Goal: Task Accomplishment & Management: Manage account settings

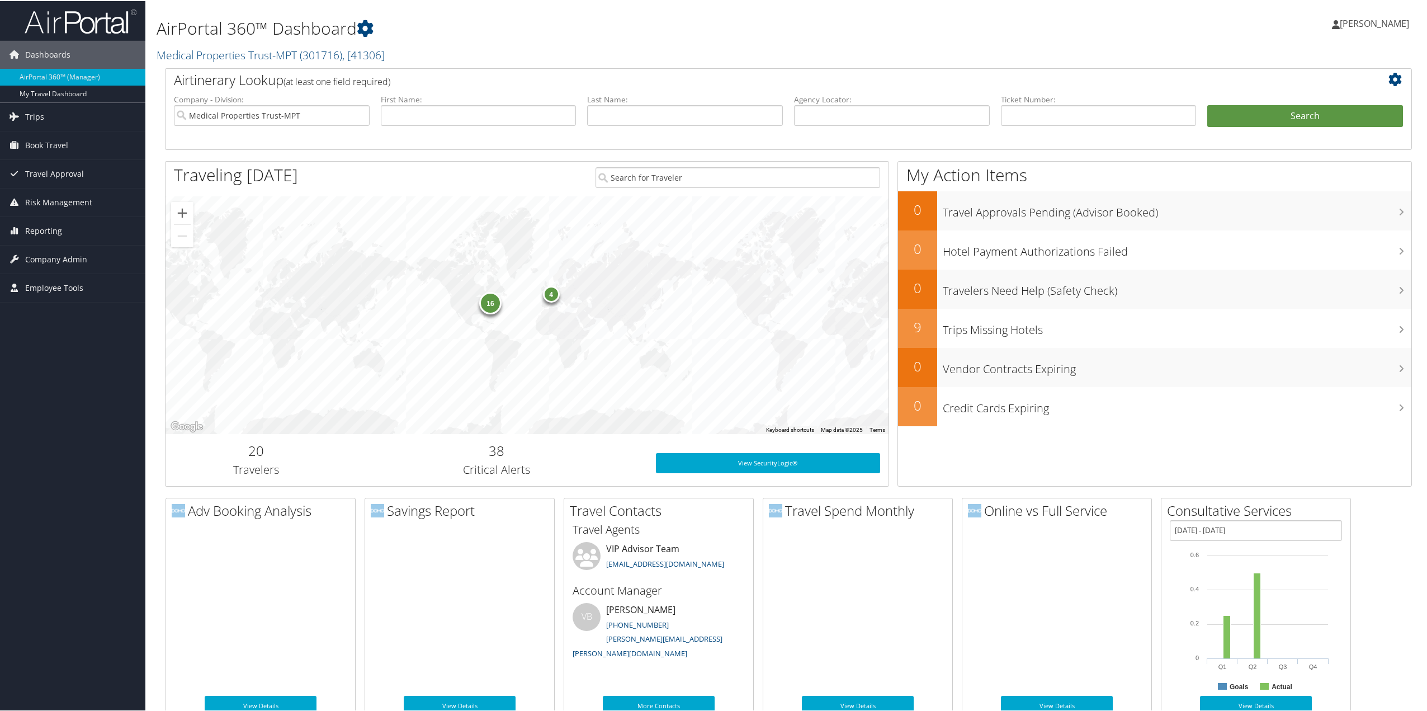
click at [51, 256] on span "Company Admin" at bounding box center [56, 258] width 62 height 28
click at [30, 315] on link "People" at bounding box center [72, 314] width 145 height 17
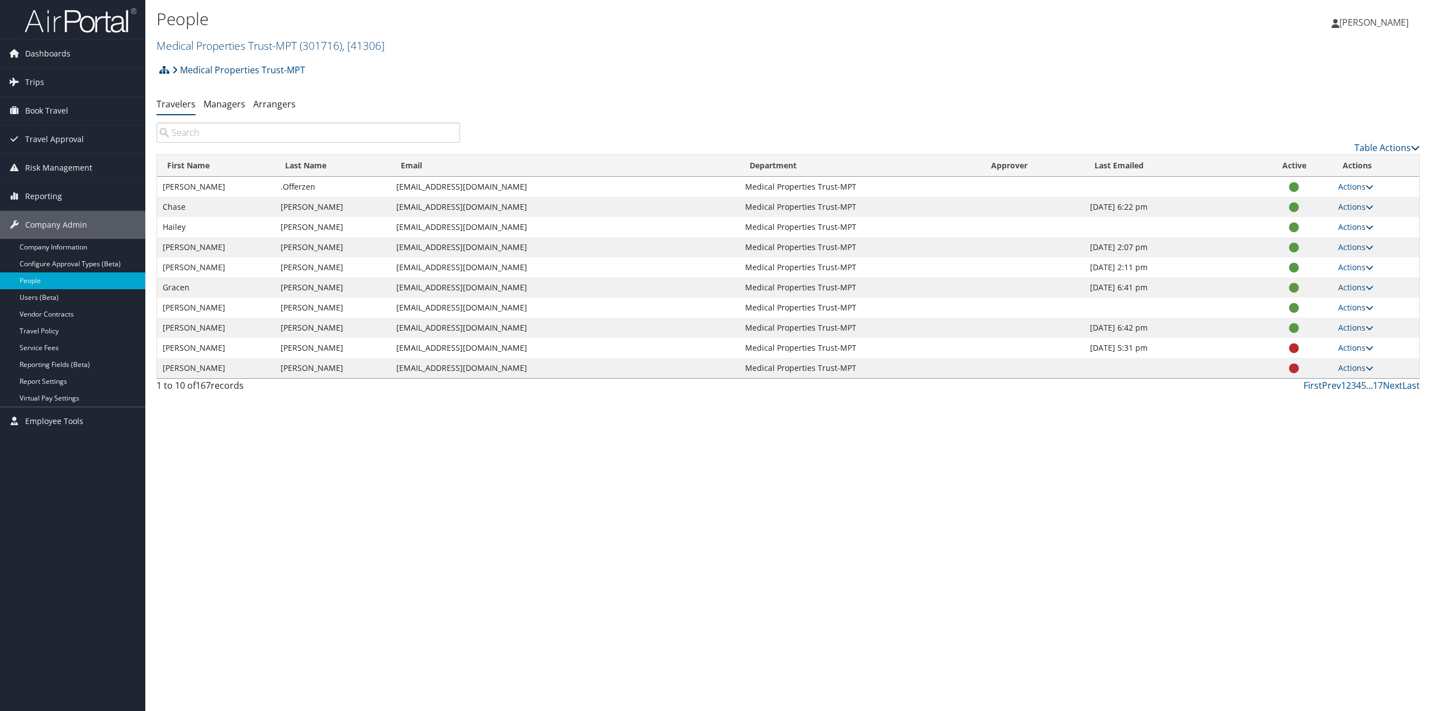
click at [242, 135] on input "search" at bounding box center [309, 132] width 304 height 20
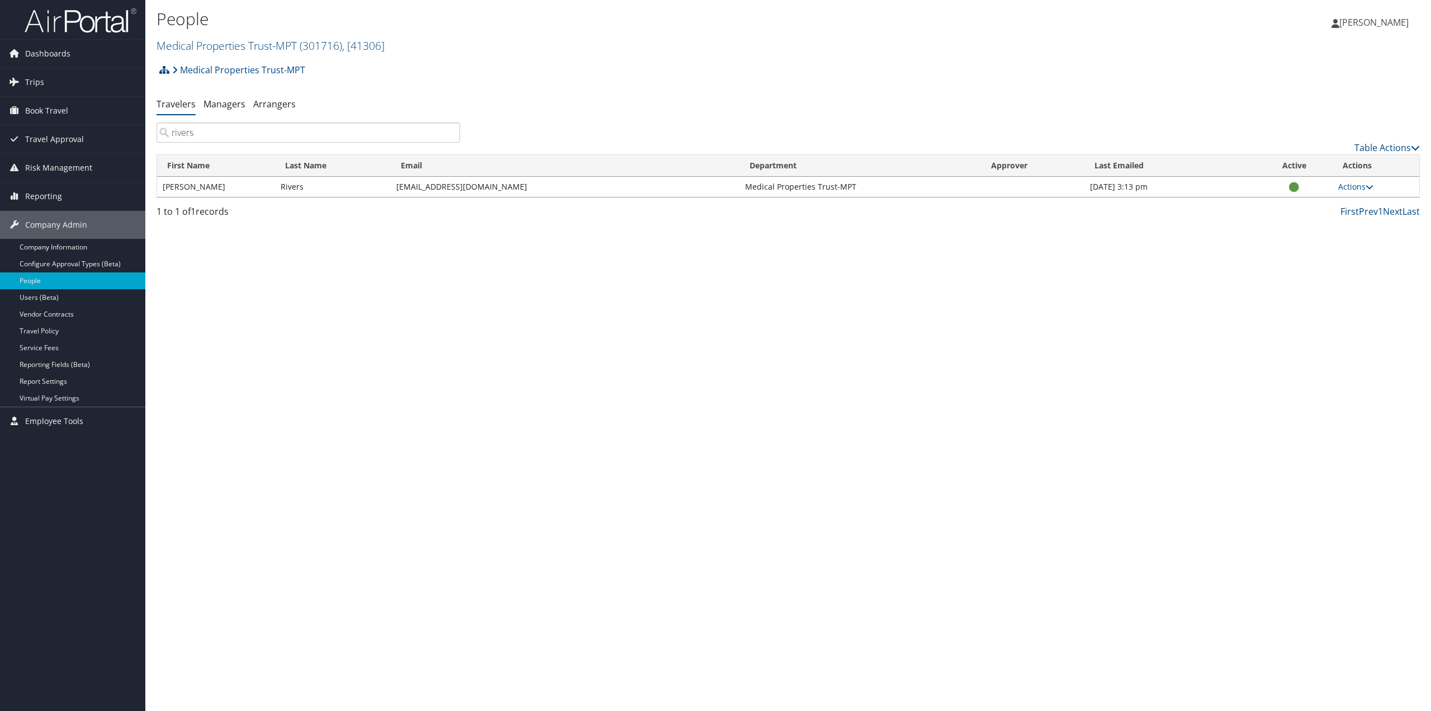
type input "rivers"
click at [1359, 182] on link "Actions" at bounding box center [1356, 186] width 35 height 11
click at [1313, 224] on link "View Profile" at bounding box center [1320, 221] width 103 height 19
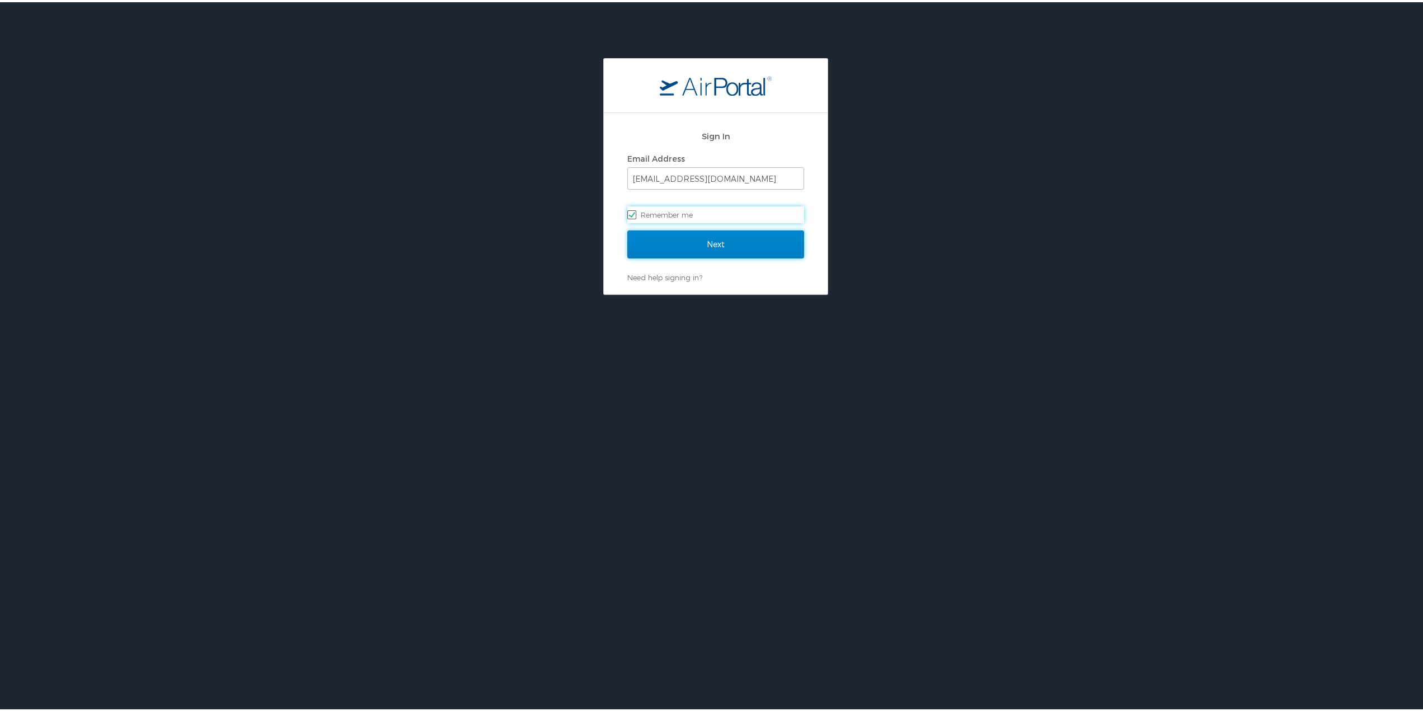
click at [713, 235] on input "Next" at bounding box center [715, 242] width 177 height 28
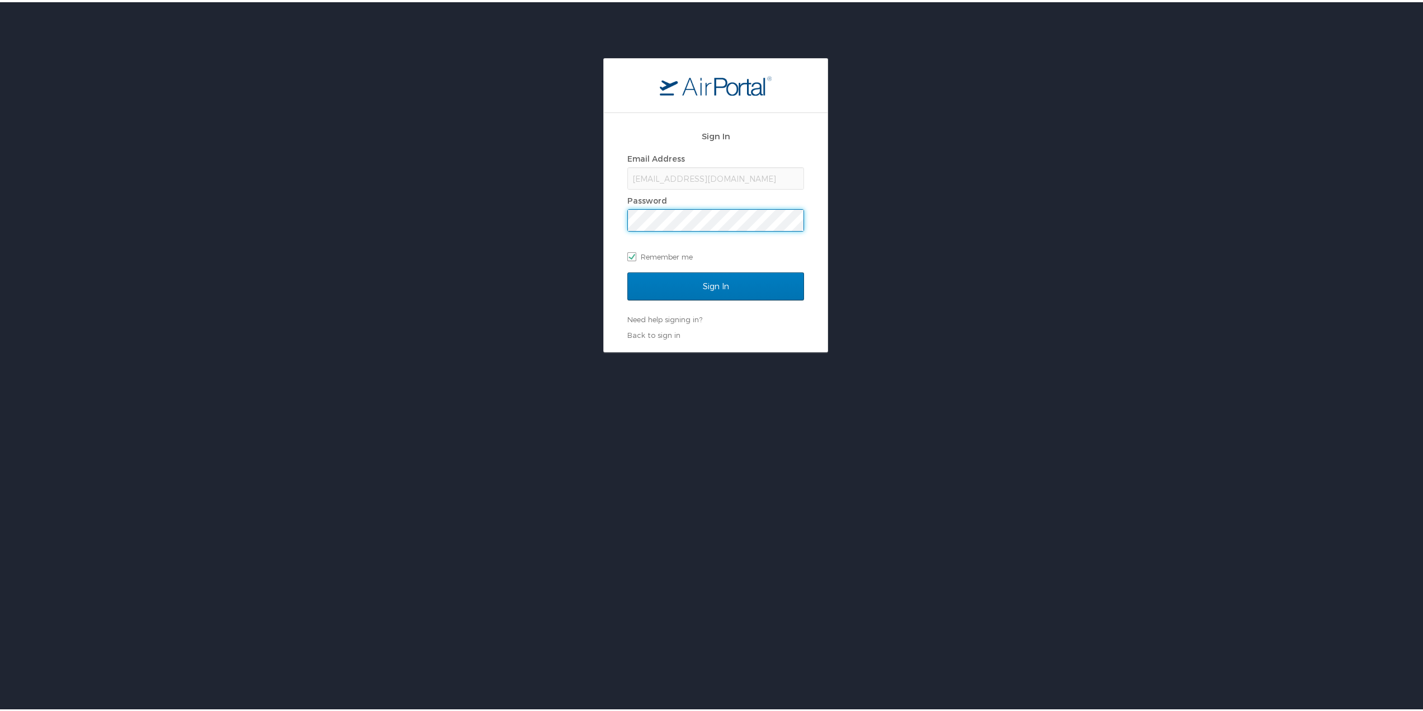
click at [627, 270] on input "Sign In" at bounding box center [715, 284] width 177 height 28
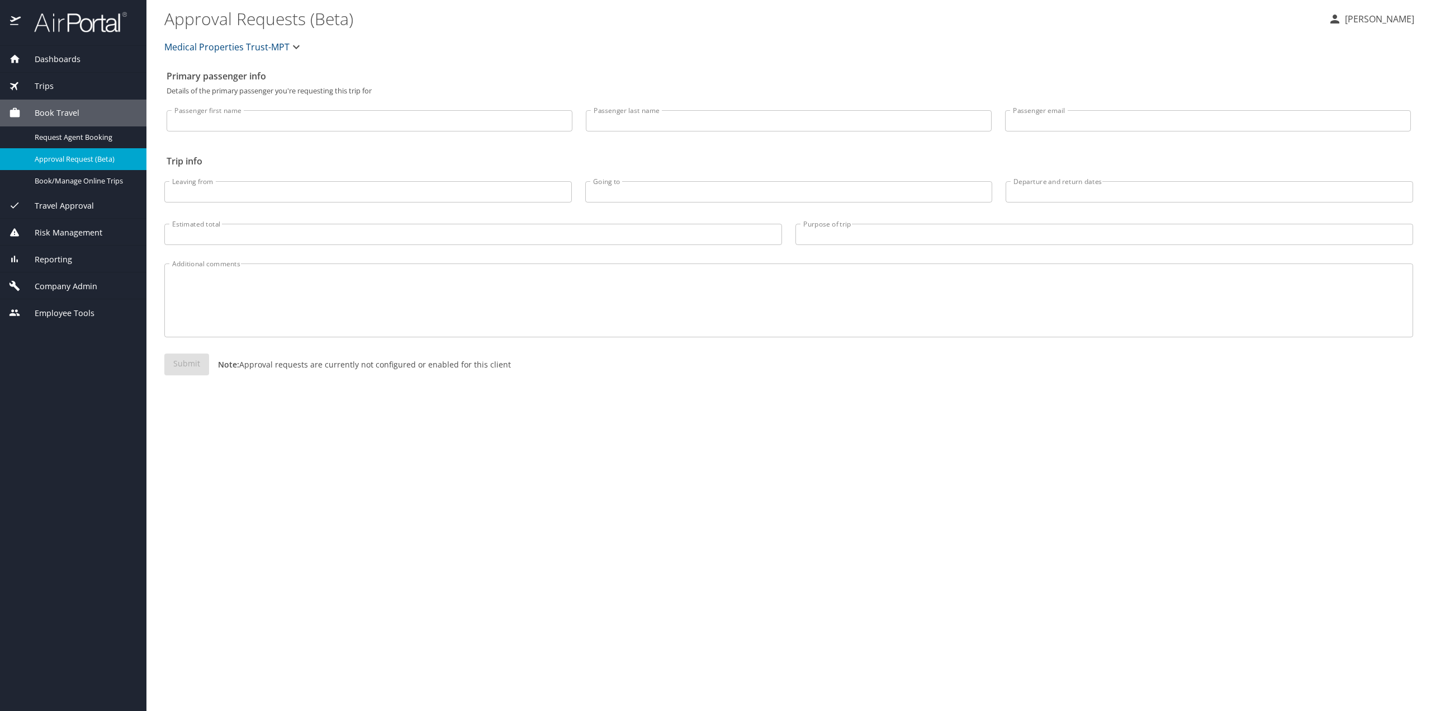
click at [89, 283] on span "Company Admin" at bounding box center [59, 286] width 77 height 12
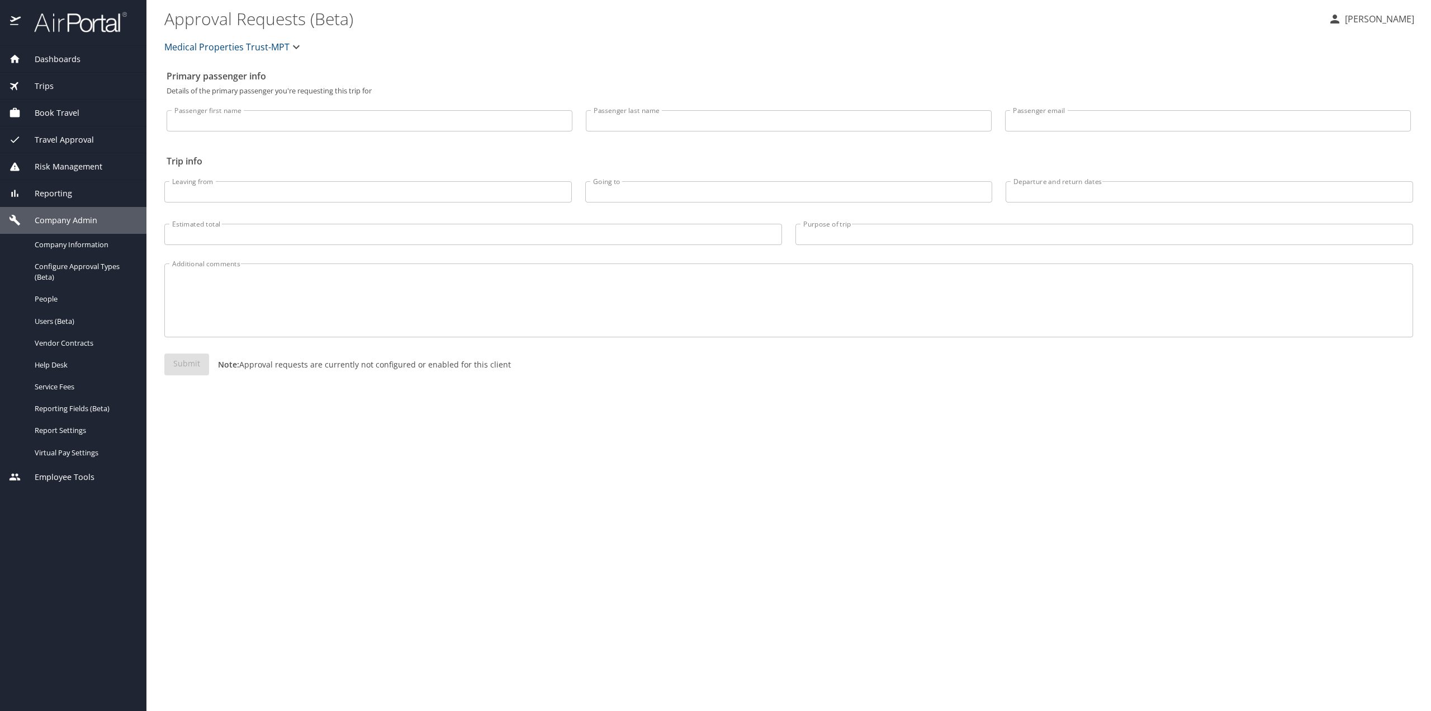
click at [52, 299] on span "People" at bounding box center [84, 299] width 98 height 11
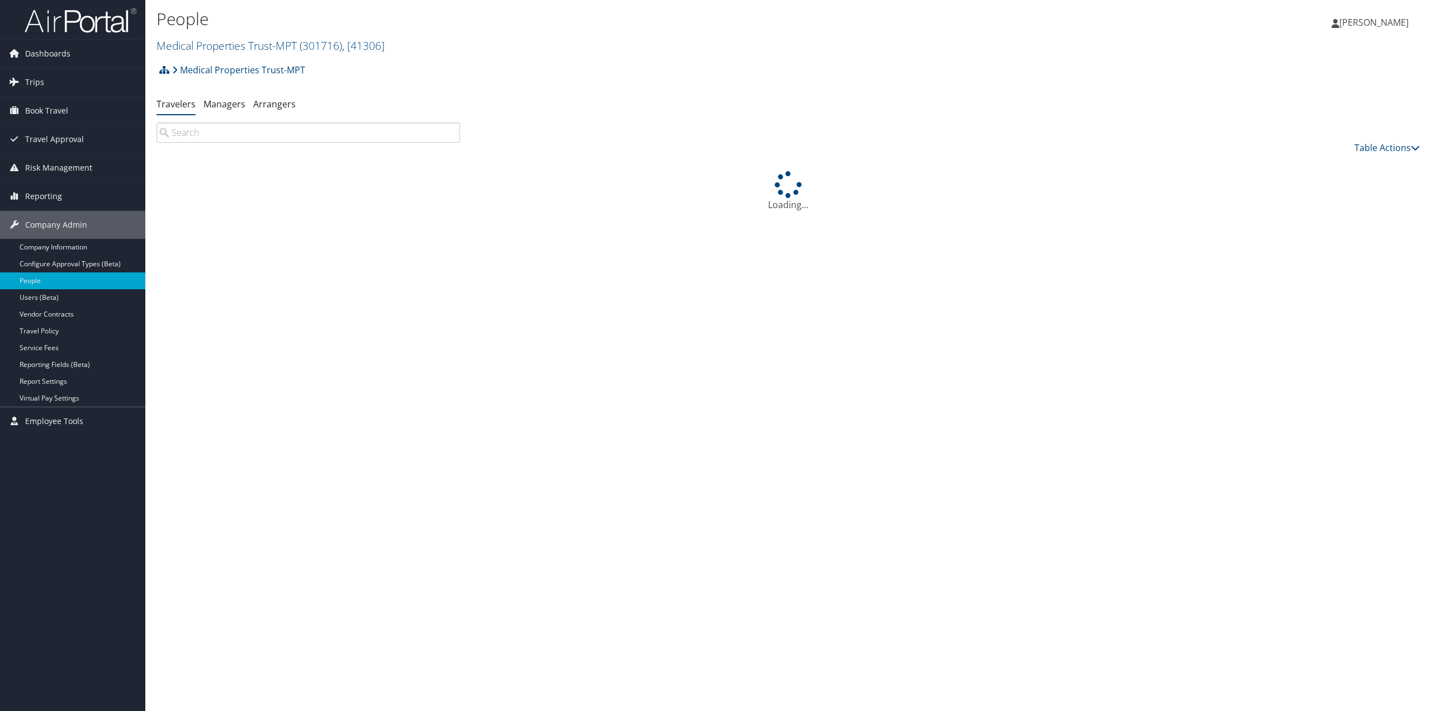
click at [210, 137] on input "search" at bounding box center [309, 132] width 304 height 20
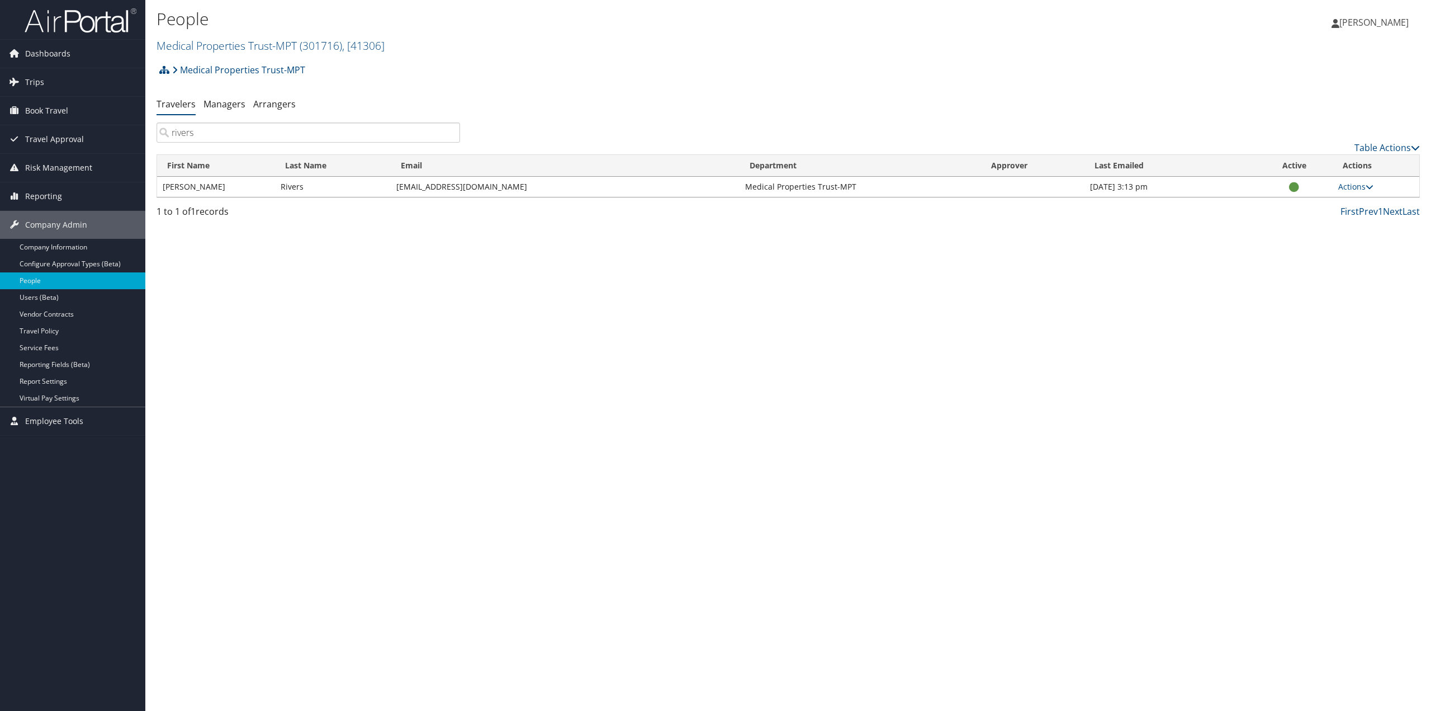
type input "rivers"
click at [1352, 185] on link "Actions" at bounding box center [1356, 186] width 35 height 11
click at [1308, 220] on link "View Profile" at bounding box center [1320, 221] width 103 height 19
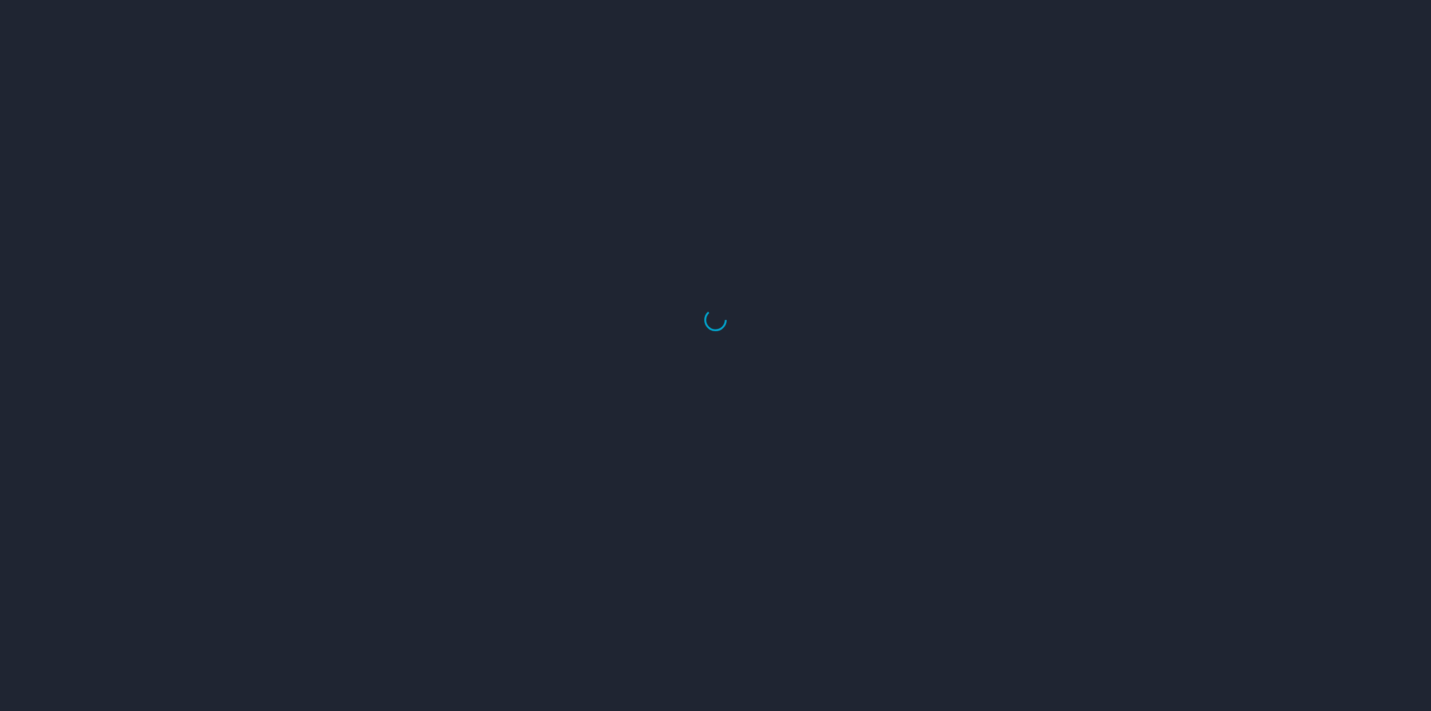
select select "US"
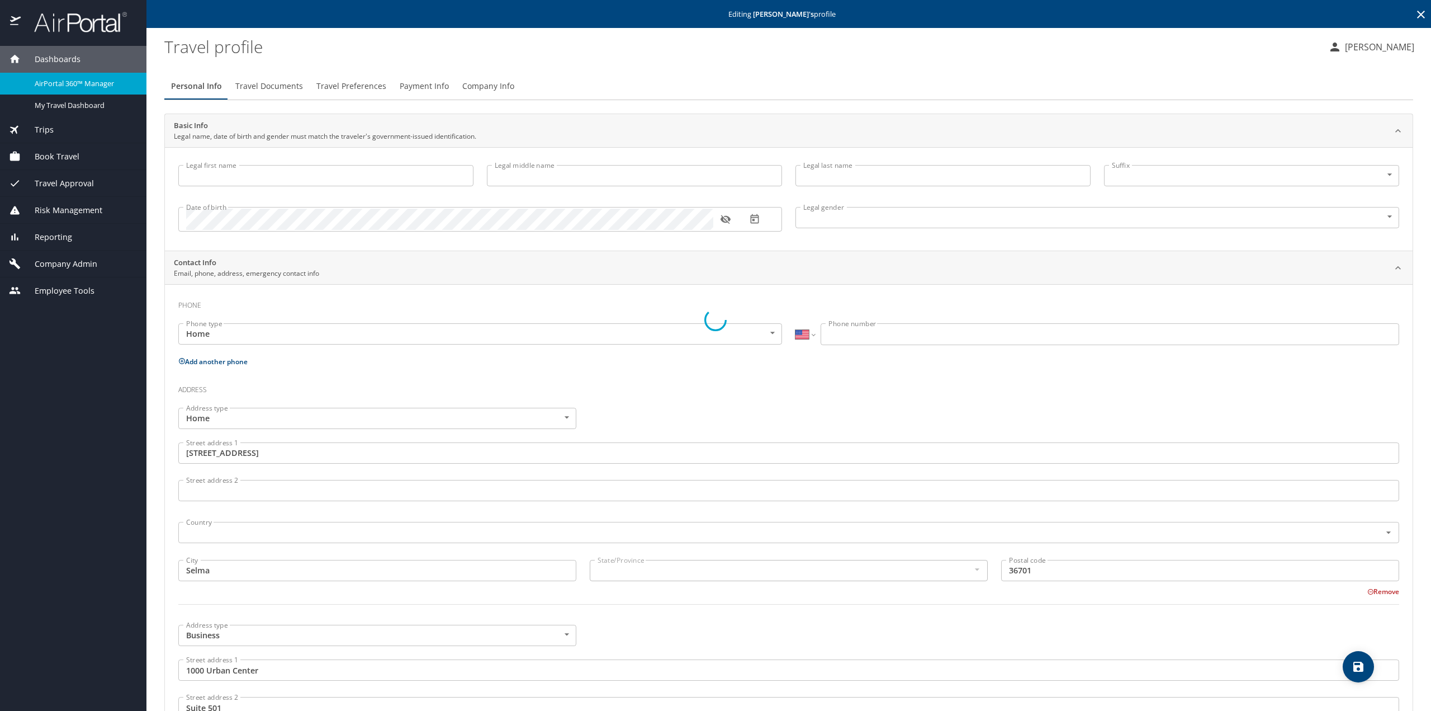
type input "[PERSON_NAME]"
type input "Rivers"
type input "[DEMOGRAPHIC_DATA]"
type input "[GEOGRAPHIC_DATA]"
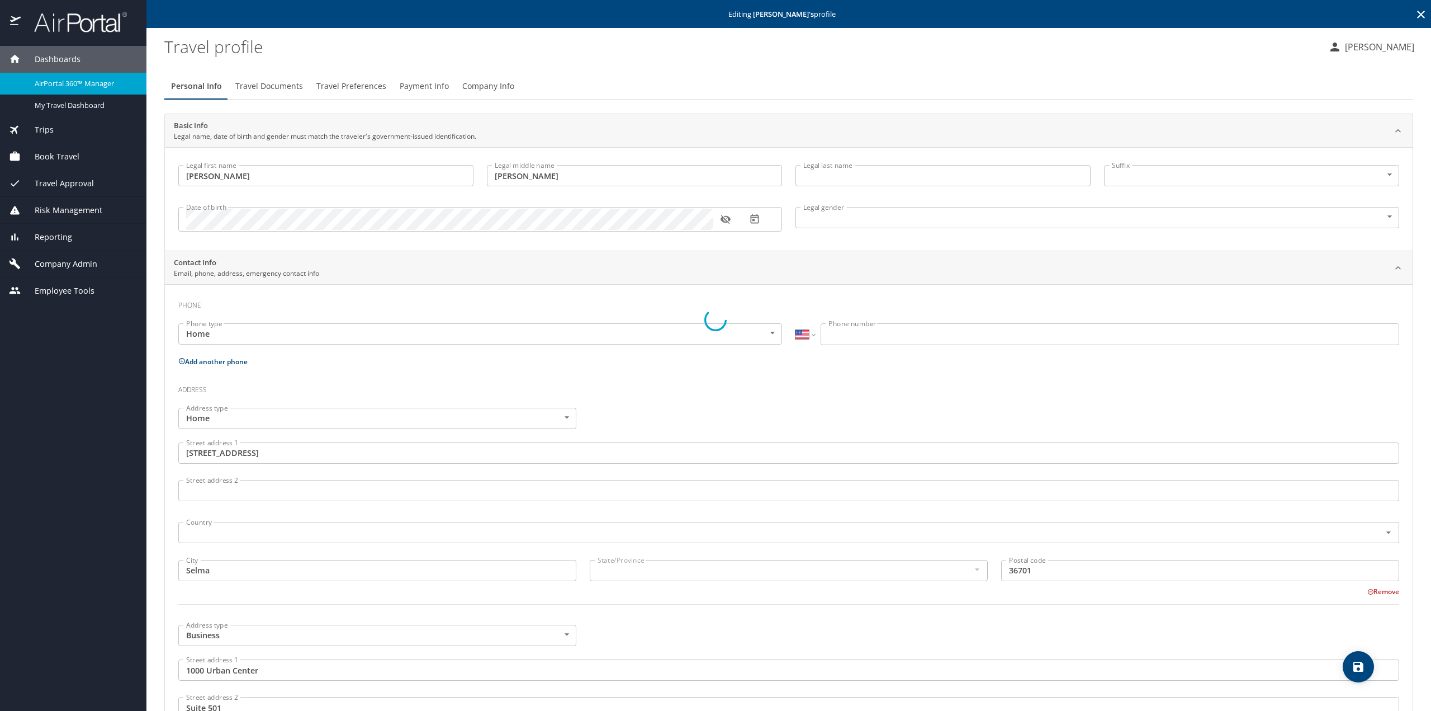
type input "[US_STATE]"
type input "[GEOGRAPHIC_DATA]"
type input "[US_STATE]"
type input "[GEOGRAPHIC_DATA]"
type input "[US_STATE]"
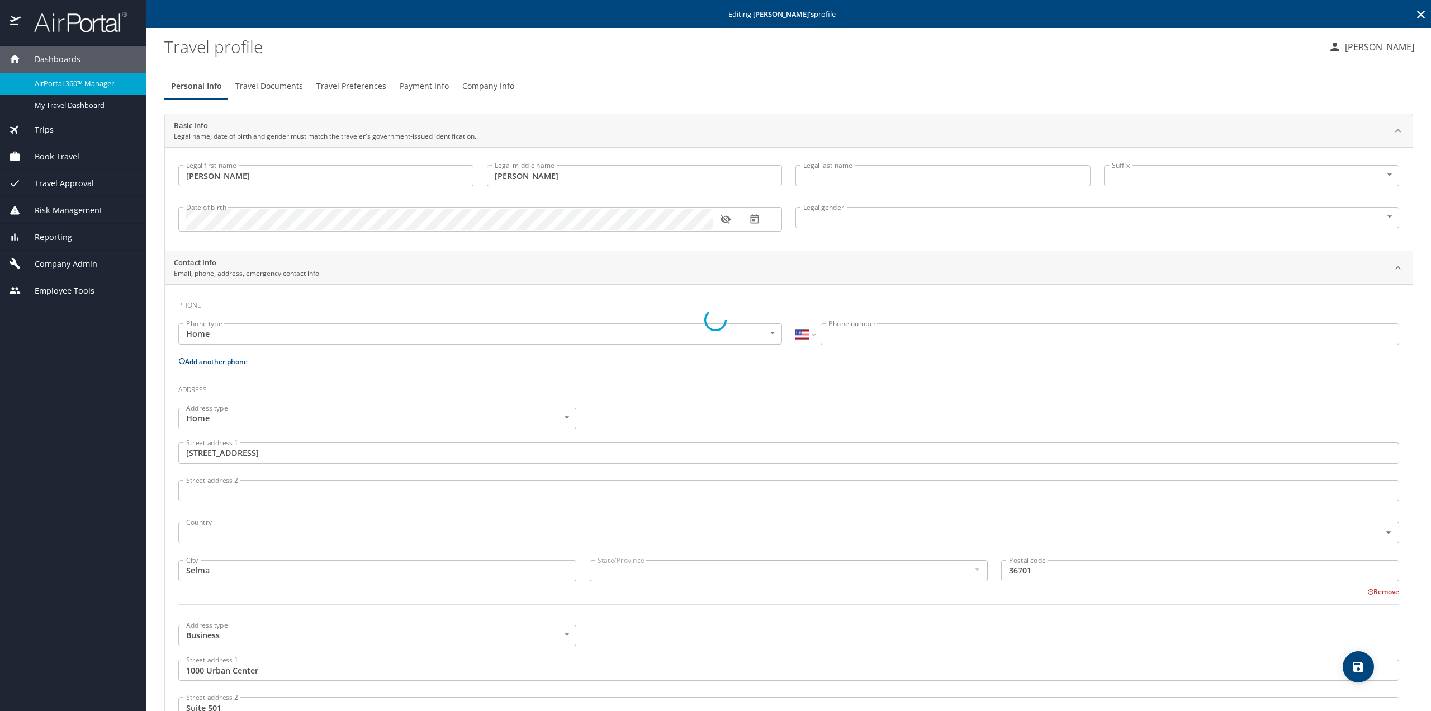
select select "US"
select select "EG"
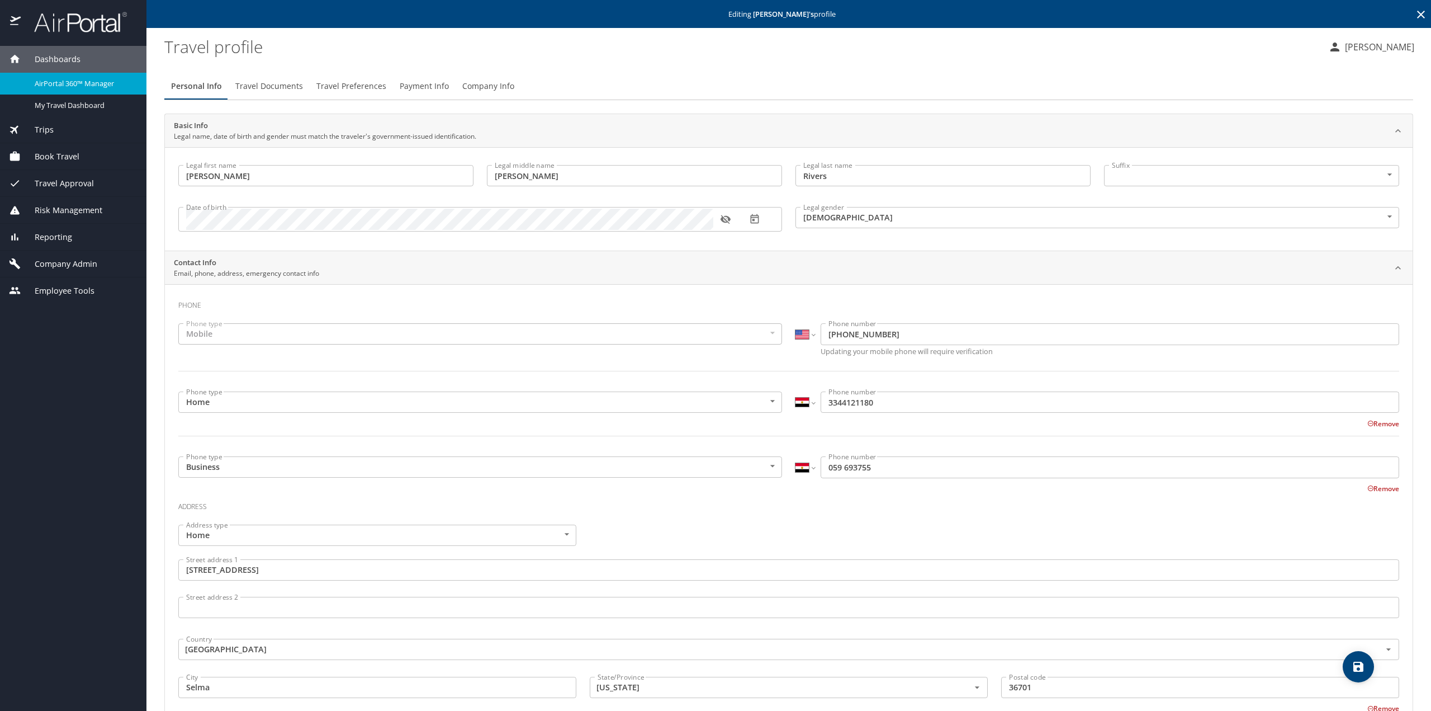
click at [417, 88] on span "Payment Info" at bounding box center [424, 86] width 49 height 14
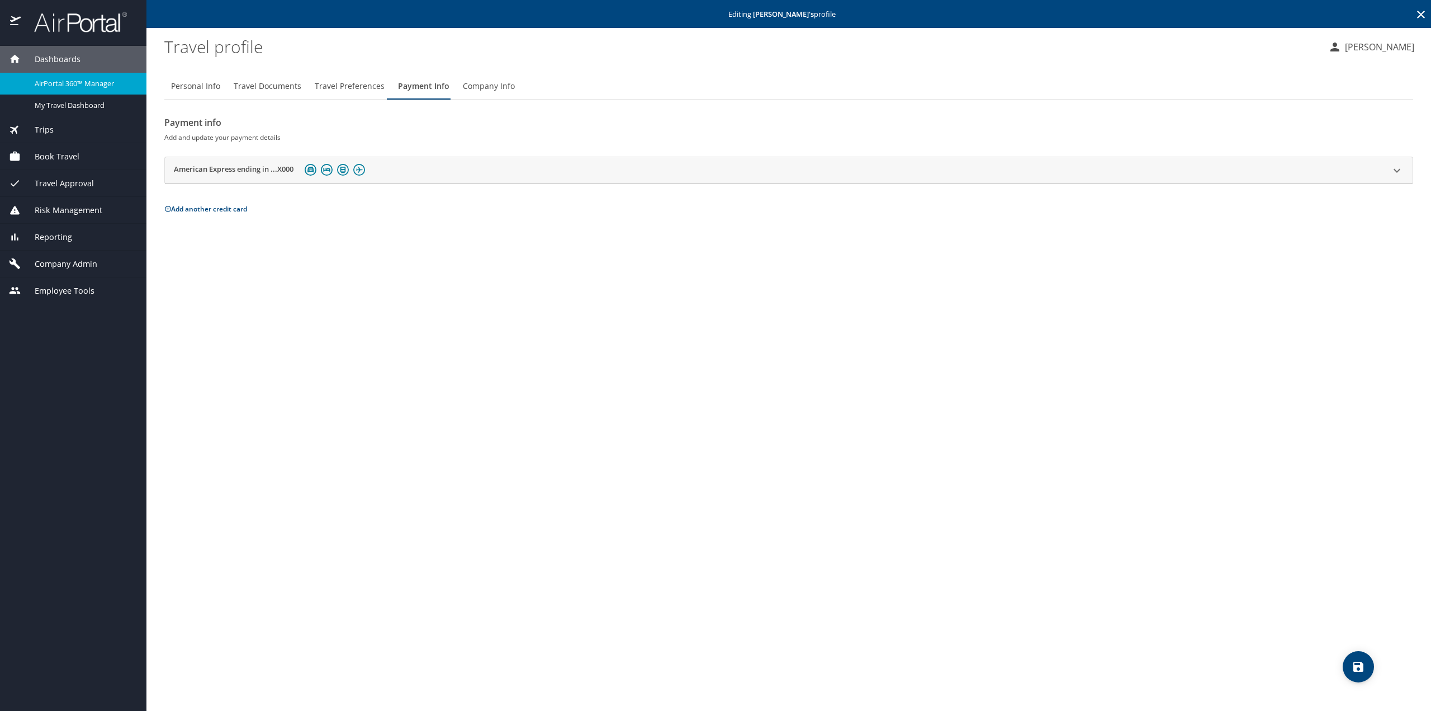
click at [234, 171] on h2 "American Express ending in ...X000" at bounding box center [234, 170] width 120 height 13
click at [255, 88] on span "Travel Documents" at bounding box center [268, 86] width 68 height 14
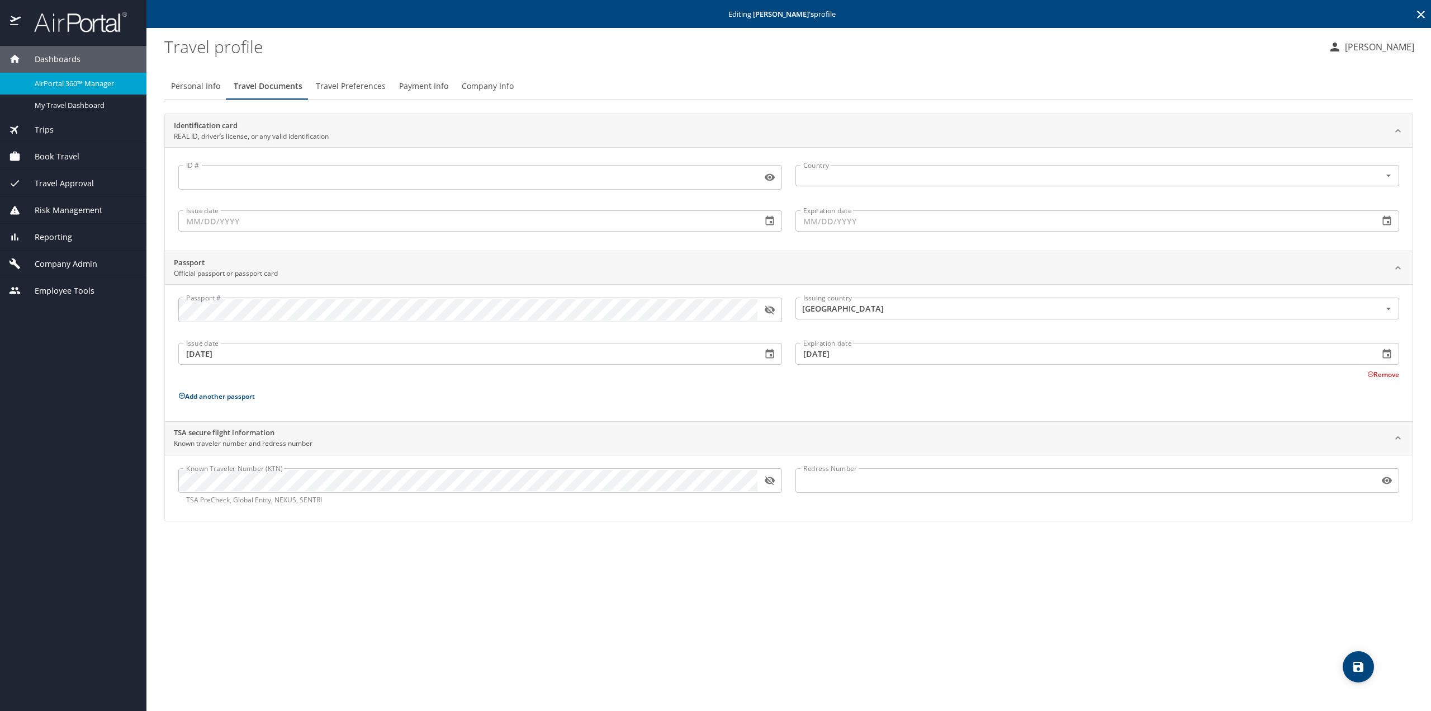
click at [767, 478] on icon "button" at bounding box center [770, 480] width 10 height 9
click at [768, 310] on icon "button" at bounding box center [769, 309] width 11 height 11
click at [768, 309] on icon "button" at bounding box center [769, 309] width 11 height 11
click at [767, 483] on icon "button" at bounding box center [769, 480] width 11 height 11
click at [194, 84] on span "Personal Info" at bounding box center [195, 86] width 49 height 14
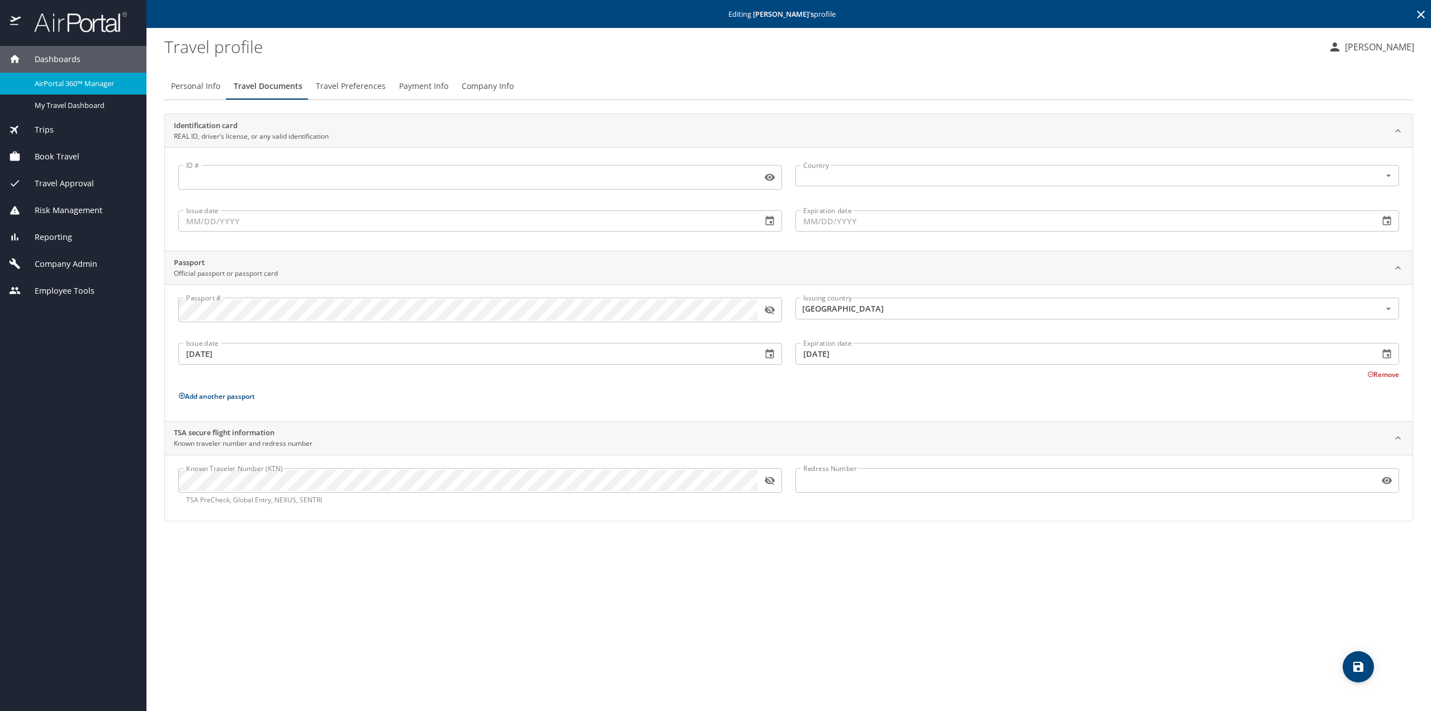
select select "US"
select select "EG"
select select "US"
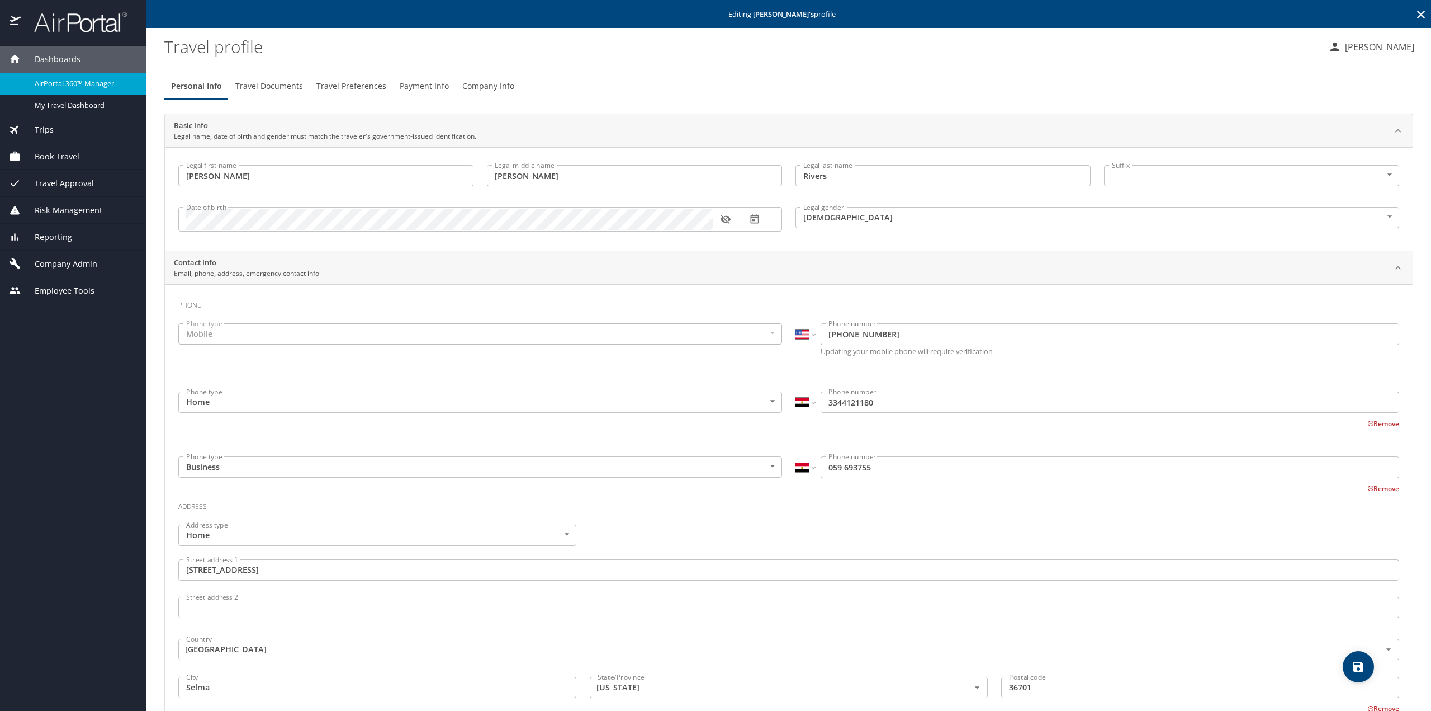
click at [729, 220] on icon "button" at bounding box center [725, 219] width 10 height 9
drag, startPoint x: 353, startPoint y: 86, endPoint x: 344, endPoint y: 99, distance: 15.7
click at [353, 86] on span "Travel Preferences" at bounding box center [351, 86] width 70 height 14
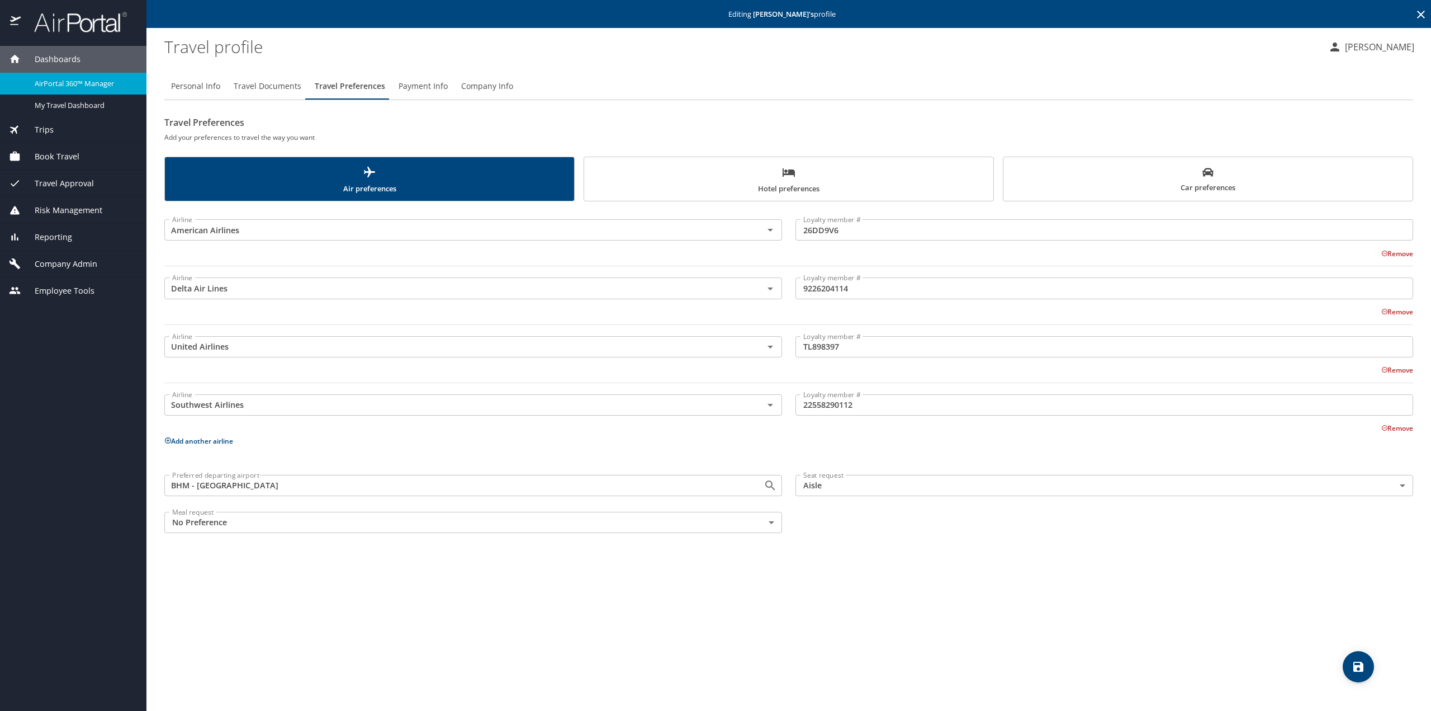
click at [432, 87] on span "Payment Info" at bounding box center [423, 86] width 49 height 14
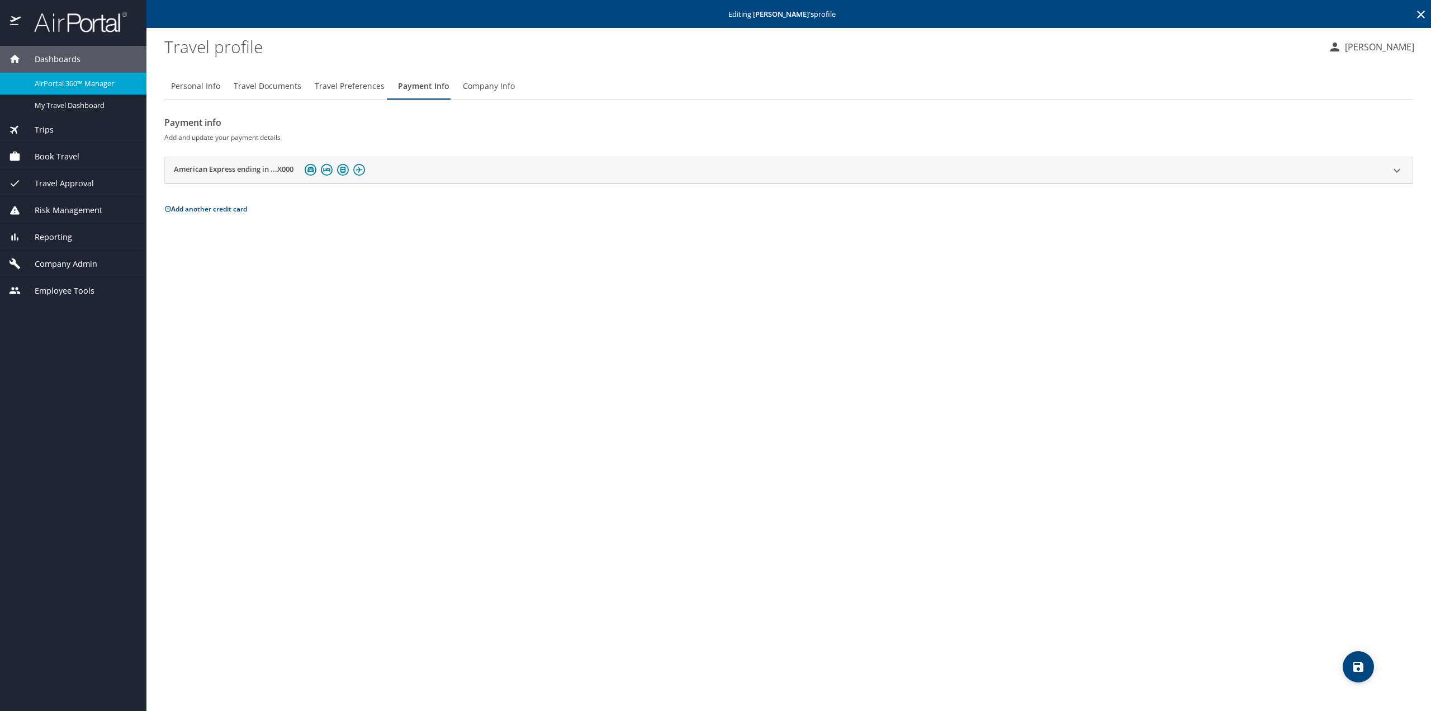
click at [235, 169] on h2 "American Express ending in ...X000" at bounding box center [234, 170] width 120 height 13
